Goal: Use online tool/utility: Utilize a website feature to perform a specific function

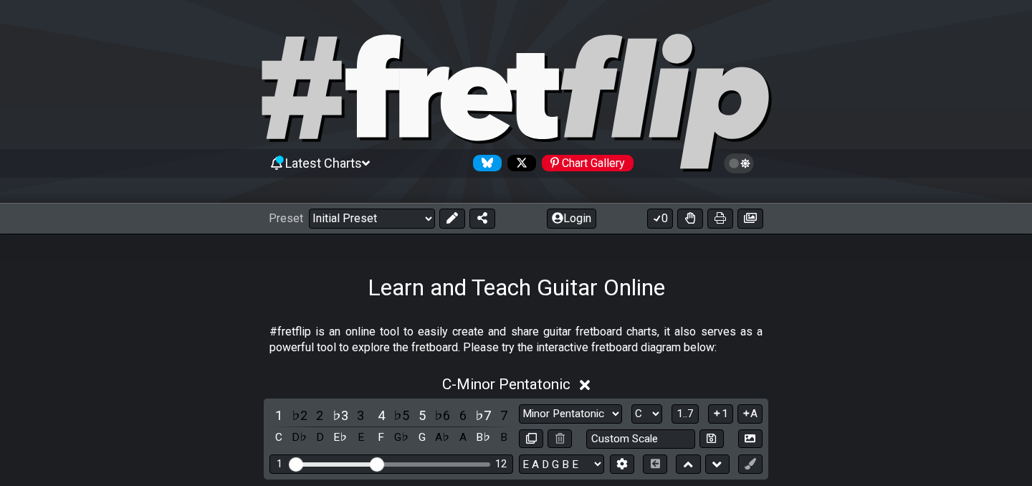
click at [625, 459] on icon at bounding box center [622, 464] width 10 height 11
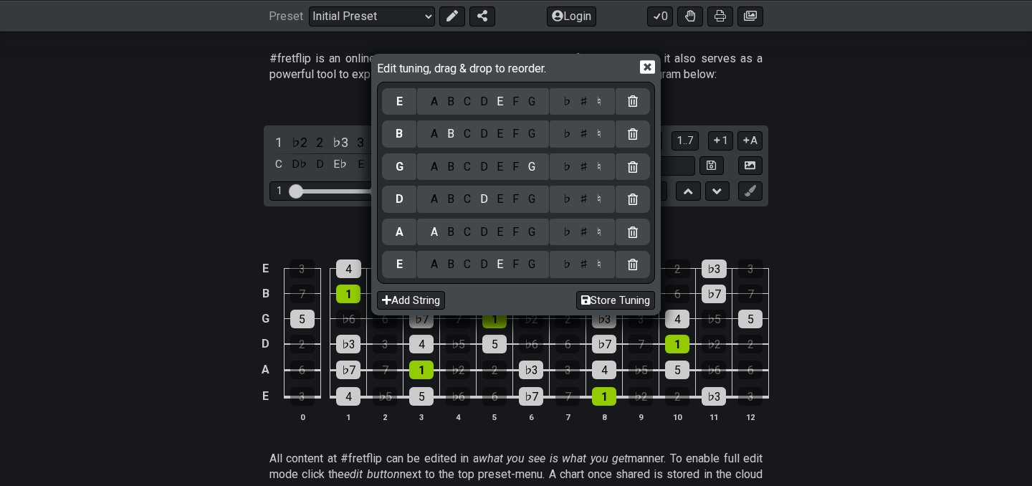
click at [464, 263] on div "C" at bounding box center [467, 265] width 16 height 16
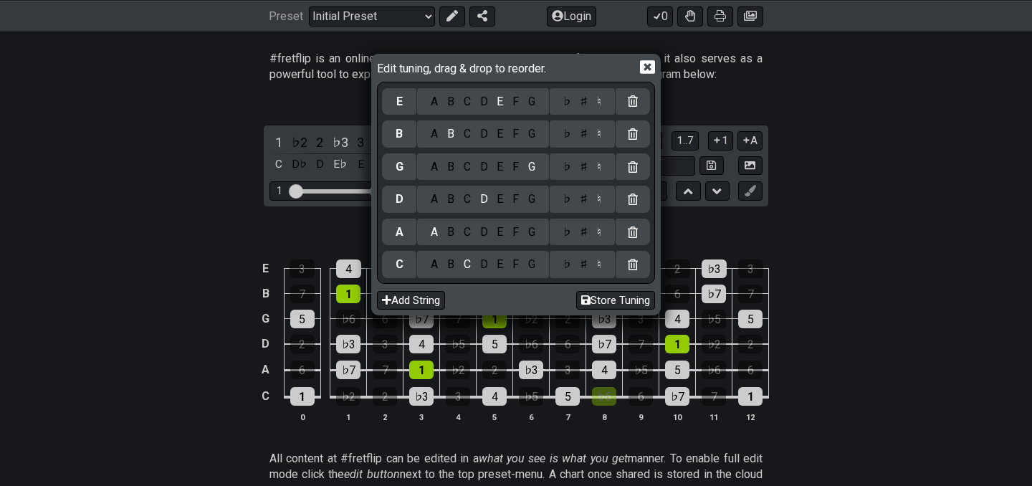
click at [581, 265] on div "♯" at bounding box center [584, 265] width 17 height 16
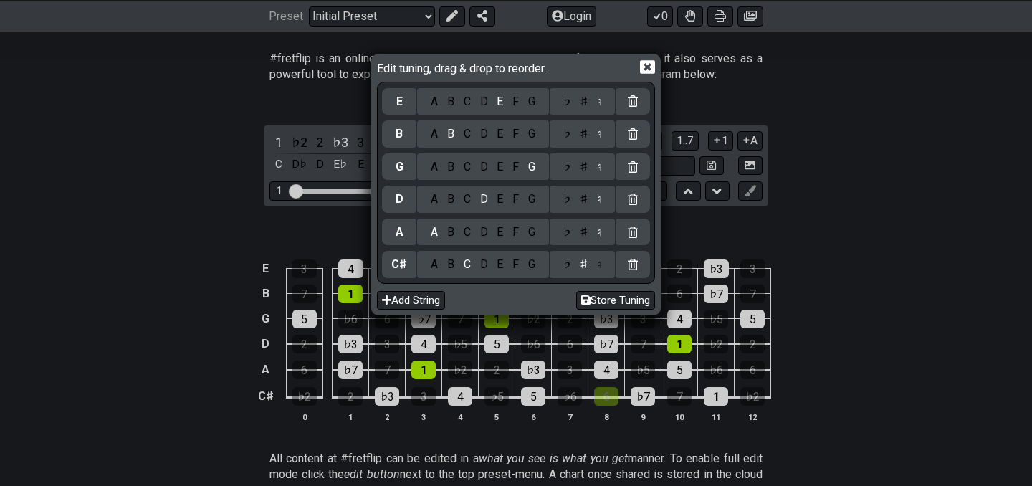
click at [529, 233] on div "G" at bounding box center [531, 232] width 16 height 16
click at [577, 231] on div "♯" at bounding box center [584, 232] width 17 height 16
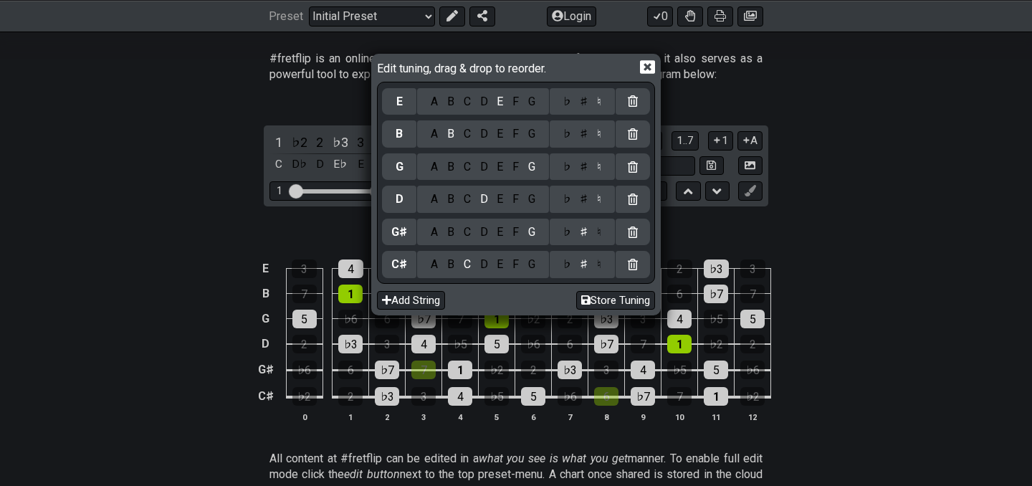
click at [467, 201] on div "C" at bounding box center [467, 199] width 16 height 16
click at [581, 203] on div "♯" at bounding box center [584, 199] width 17 height 16
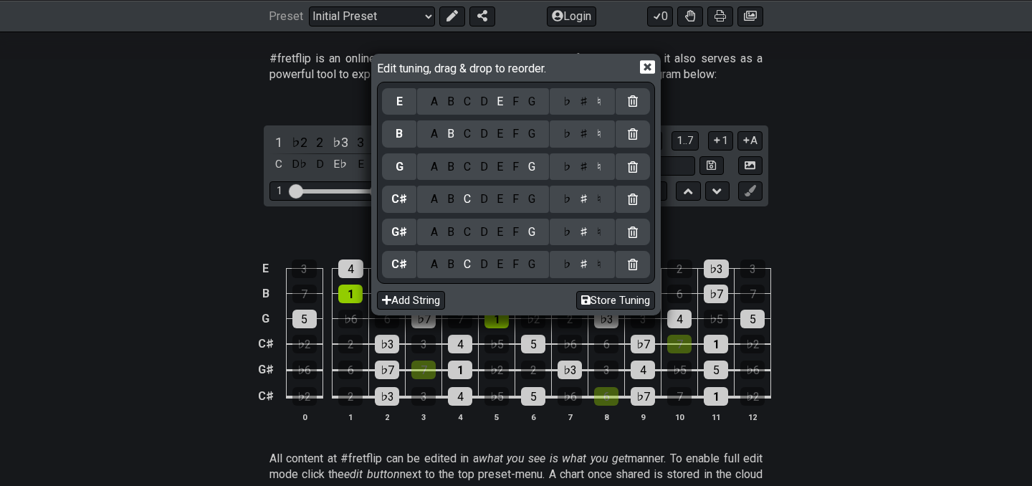
click at [511, 168] on div "F" at bounding box center [516, 167] width 16 height 16
click at [580, 171] on div "♯" at bounding box center [584, 167] width 17 height 16
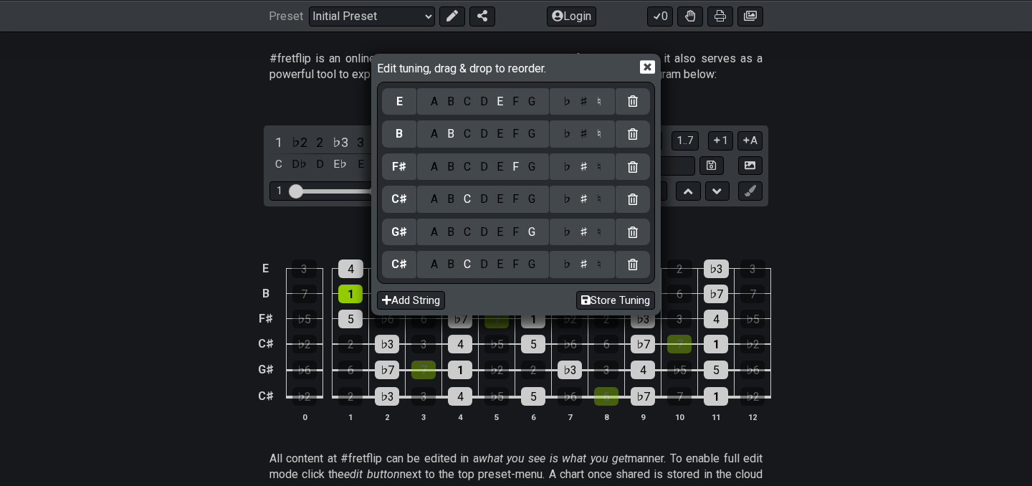
click at [430, 134] on div "A" at bounding box center [434, 134] width 16 height 16
click at [583, 143] on div "♭ ♯ ♮" at bounding box center [582, 133] width 65 height 27
click at [577, 133] on div "♯" at bounding box center [584, 134] width 17 height 16
click at [480, 100] on div "D" at bounding box center [483, 102] width 17 height 16
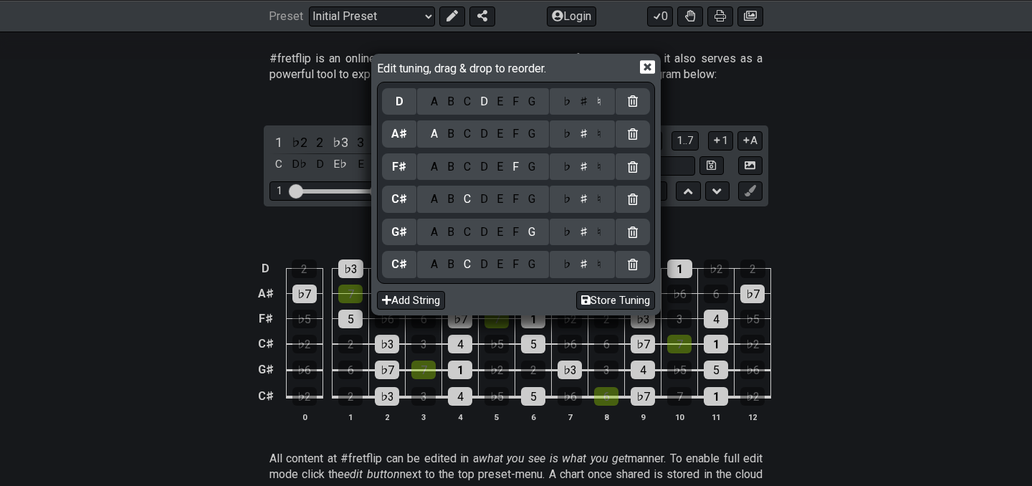
click at [582, 102] on div "♯" at bounding box center [584, 102] width 17 height 16
click at [651, 68] on icon at bounding box center [647, 66] width 15 height 15
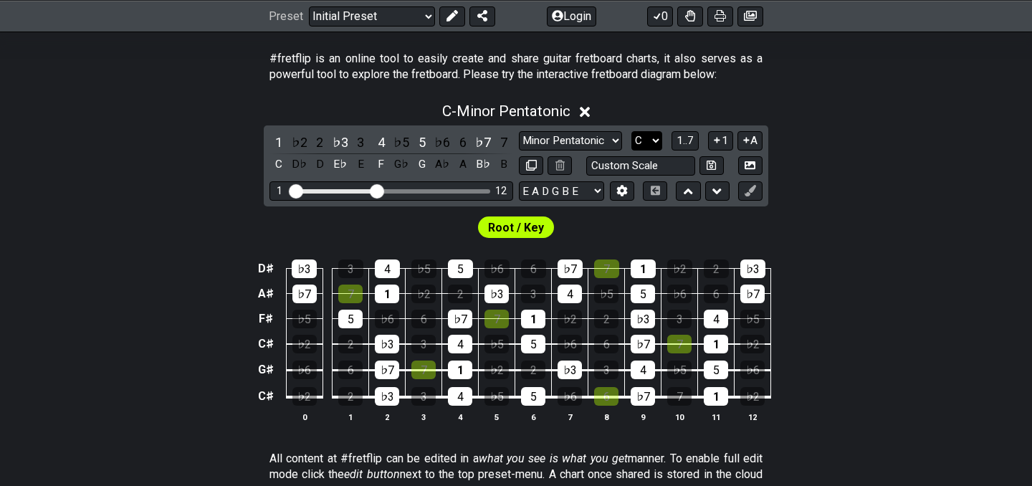
click at [644, 139] on select "A♭ A A♯ B♭ B C C♯ D♭ D D♯ E♭ E F F♯ G♭ G G♯" at bounding box center [646, 140] width 31 height 19
select select "C#"
click at [631, 131] on select "A♭ A A♯ B♭ B C C♯ D♭ D D♯ E♭ E F F♯ G♭ G G♯" at bounding box center [646, 140] width 31 height 19
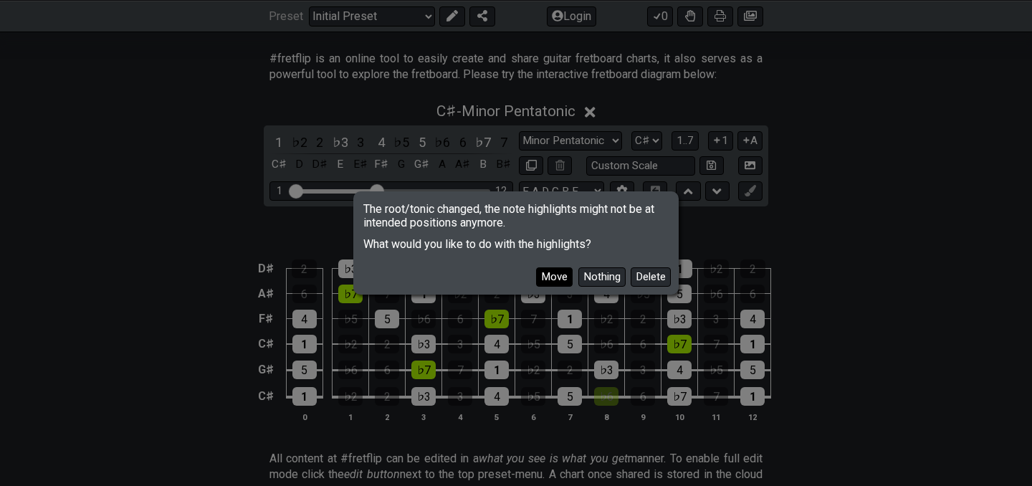
click at [552, 272] on button "Move" at bounding box center [554, 276] width 37 height 19
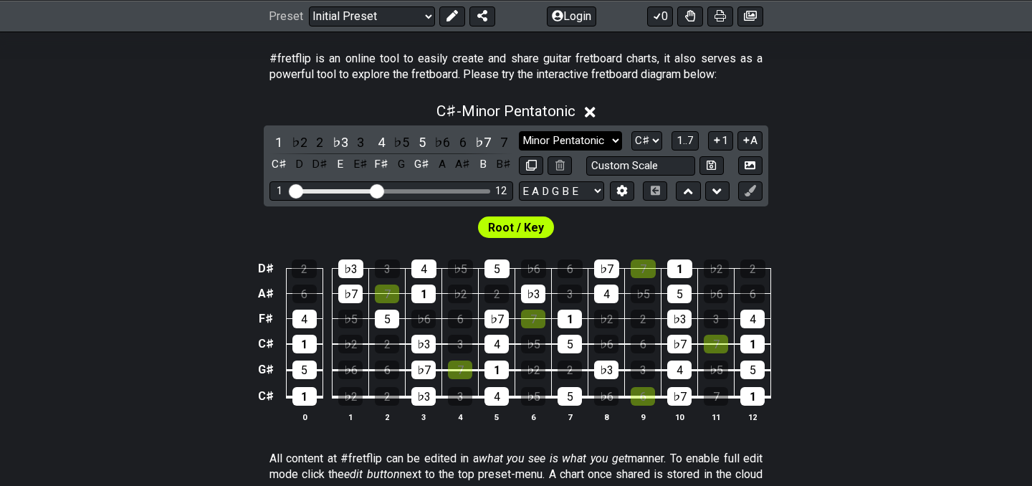
click at [579, 135] on select "Minor Pentatonic Click to edit Minor Pentatonic Major Pentatonic Minor Blues Ma…" at bounding box center [570, 140] width 103 height 19
select select "Major / [PERSON_NAME]"
click at [519, 131] on select "Minor Pentatonic Click to edit Minor Pentatonic Major Pentatonic Minor Blues Ma…" at bounding box center [570, 140] width 103 height 19
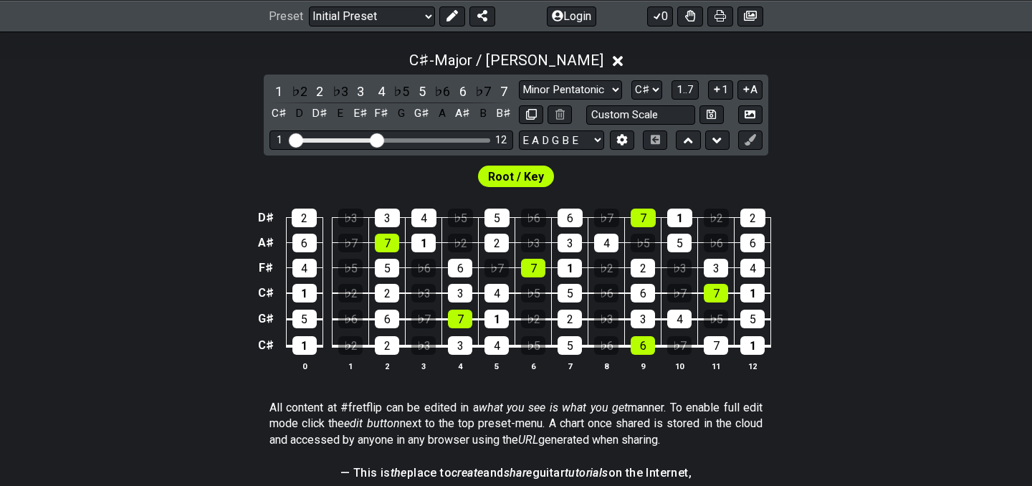
scroll to position [325, 0]
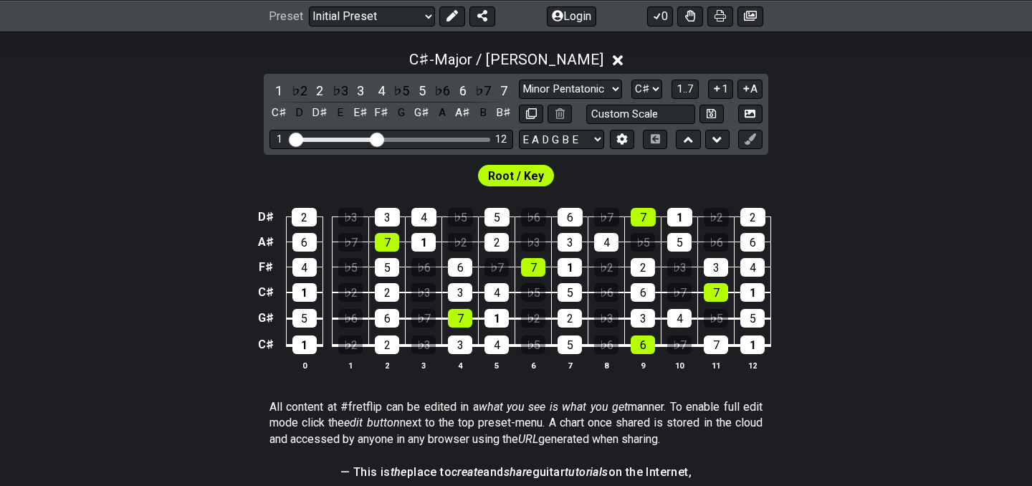
click at [519, 80] on select "Minor Pentatonic Click to edit Minor Pentatonic Major Pentatonic Minor Blues Ma…" at bounding box center [570, 89] width 103 height 19
